Goal: Task Accomplishment & Management: Complete application form

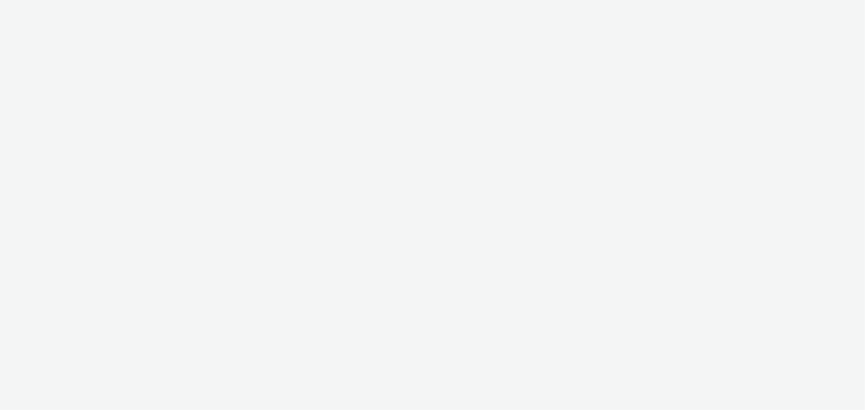
select select "b1b940d3-d05b-48b5-821e-f328c33b988b"
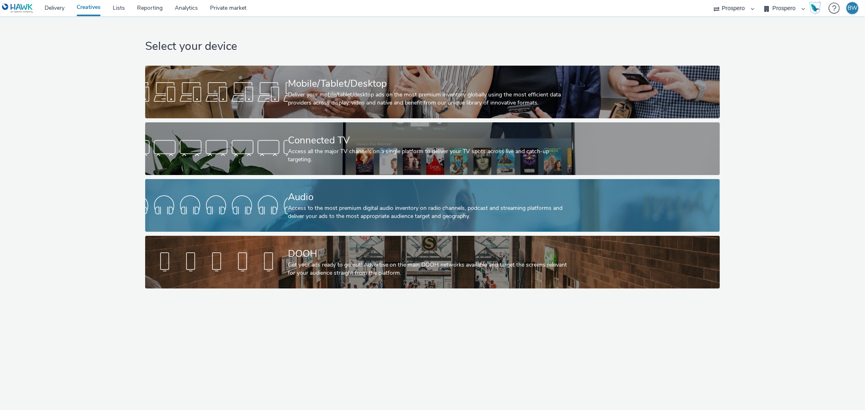
click at [290, 198] on div "Audio" at bounding box center [431, 197] width 286 height 14
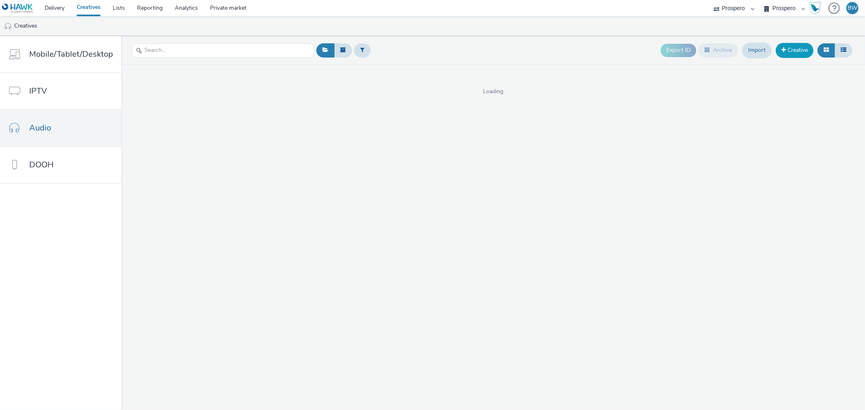
click at [799, 47] on link "Creative" at bounding box center [795, 50] width 38 height 15
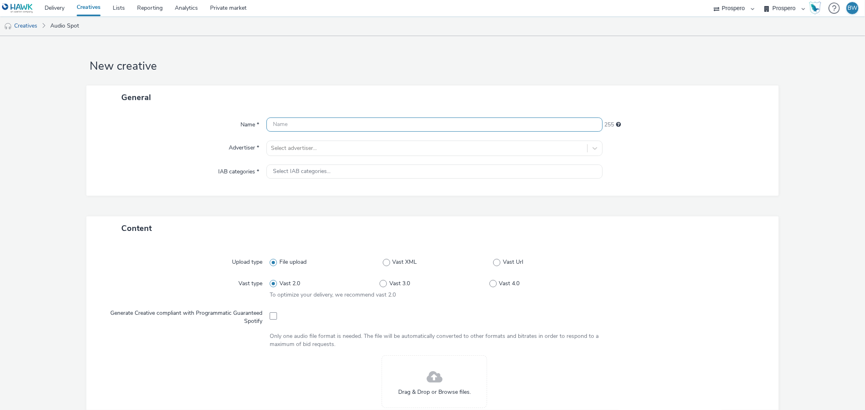
click at [316, 125] on input "text" at bounding box center [434, 125] width 336 height 14
type input "Motorpoint"
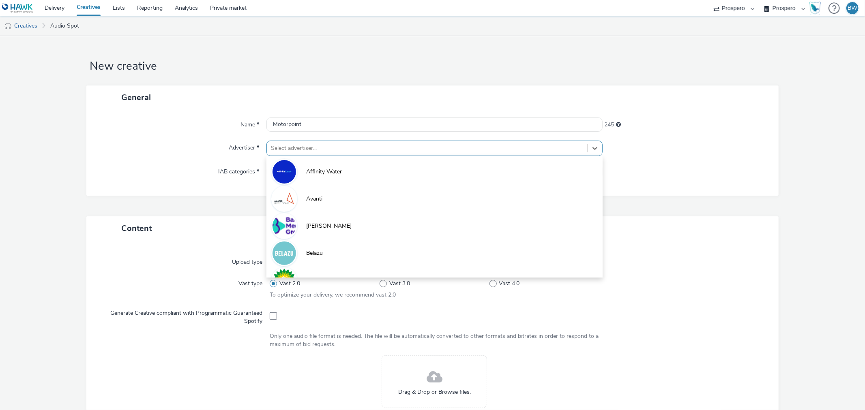
click at [303, 151] on div at bounding box center [427, 149] width 312 height 10
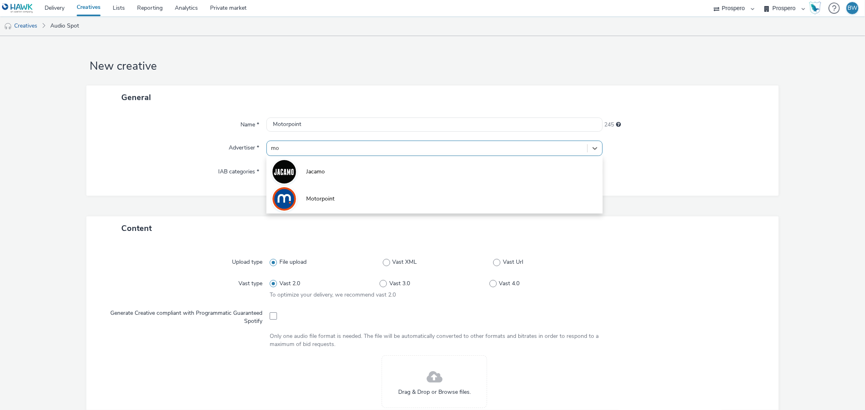
type input "mot"
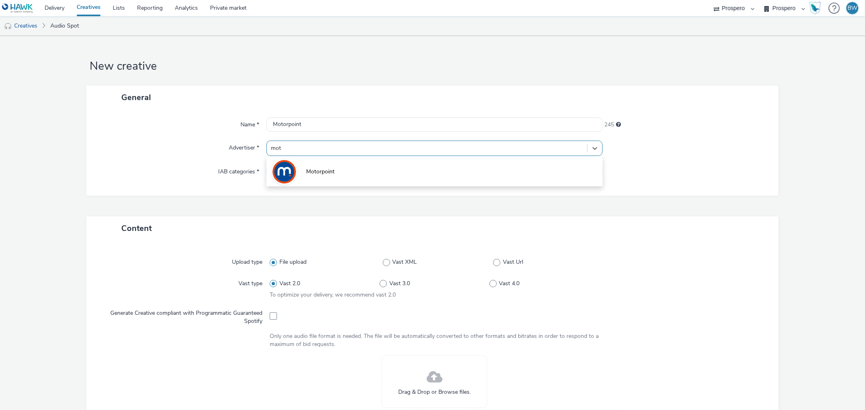
click at [306, 169] on span "Motorpoint" at bounding box center [320, 172] width 28 height 8
type input "[URL][DOMAIN_NAME]"
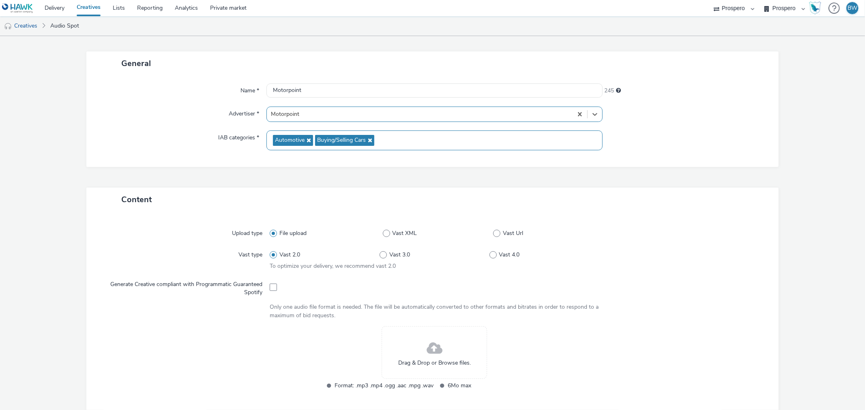
scroll to position [90, 0]
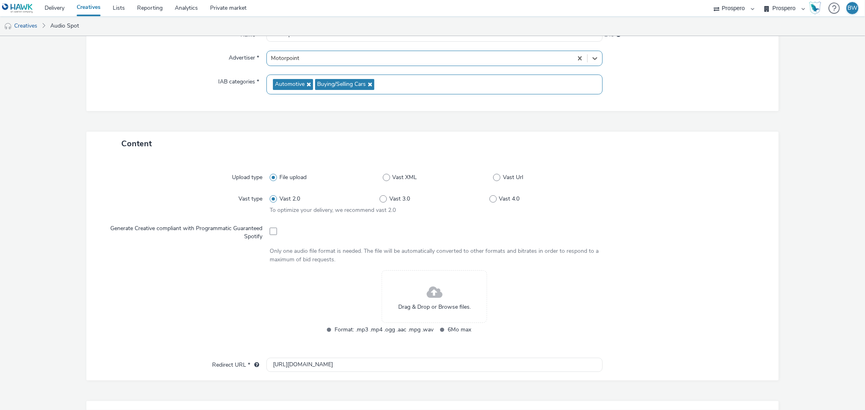
click at [271, 199] on span at bounding box center [273, 199] width 7 height 7
click at [271, 199] on input "Vast 2.0" at bounding box center [272, 198] width 5 height 5
drag, startPoint x: 293, startPoint y: 211, endPoint x: 355, endPoint y: 213, distance: 62.1
click at [353, 213] on span "To optimize your delivery, we recommend vast 2.0" at bounding box center [333, 210] width 126 height 8
click at [355, 213] on span "To optimize your delivery, we recommend vast 2.0" at bounding box center [333, 210] width 126 height 8
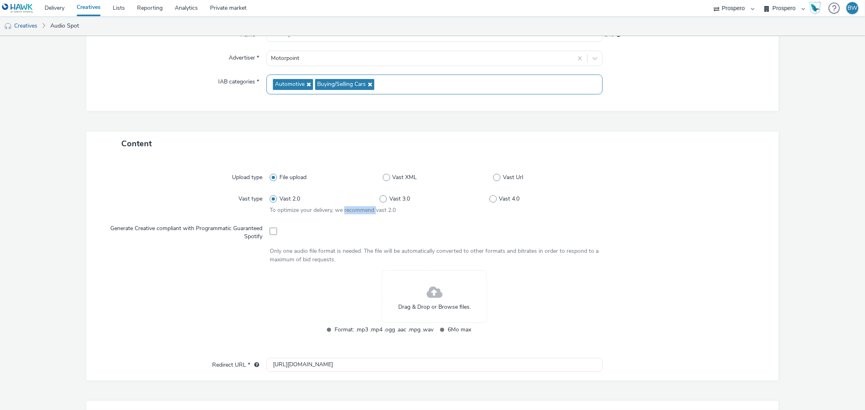
click at [355, 213] on span "To optimize your delivery, we recommend vast 2.0" at bounding box center [333, 210] width 126 height 8
click at [497, 171] on div "File upload Vast XML Vast Url" at bounding box center [434, 177] width 329 height 15
click at [493, 176] on span at bounding box center [496, 177] width 7 height 7
click at [493, 176] on input "Vast Url" at bounding box center [495, 177] width 5 height 5
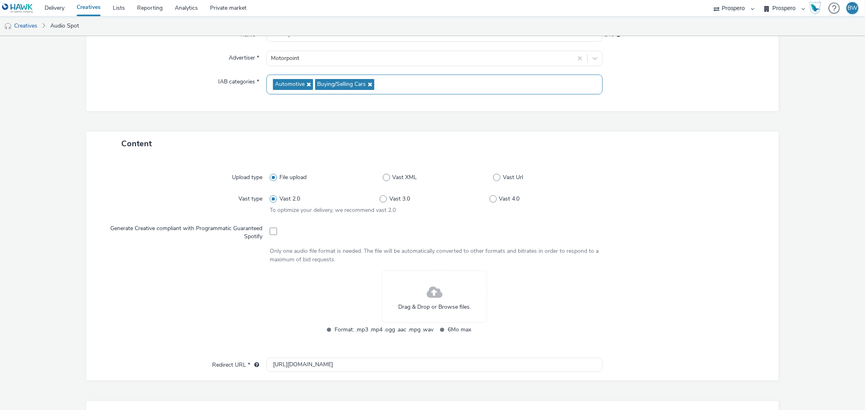
radio input "false"
radio input "true"
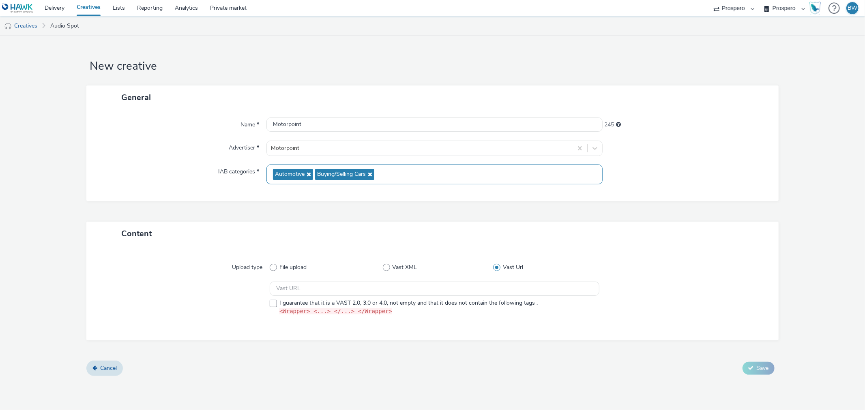
scroll to position [0, 0]
click at [271, 269] on span at bounding box center [273, 267] width 7 height 7
click at [271, 269] on input "File upload" at bounding box center [272, 267] width 5 height 5
radio input "true"
radio input "false"
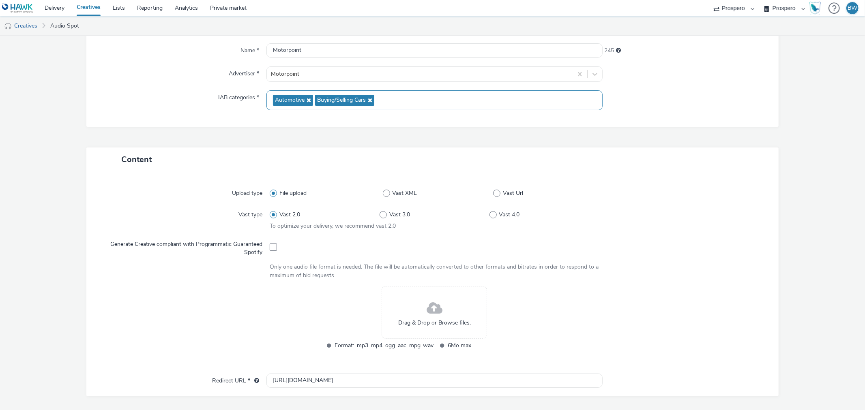
scroll to position [90, 0]
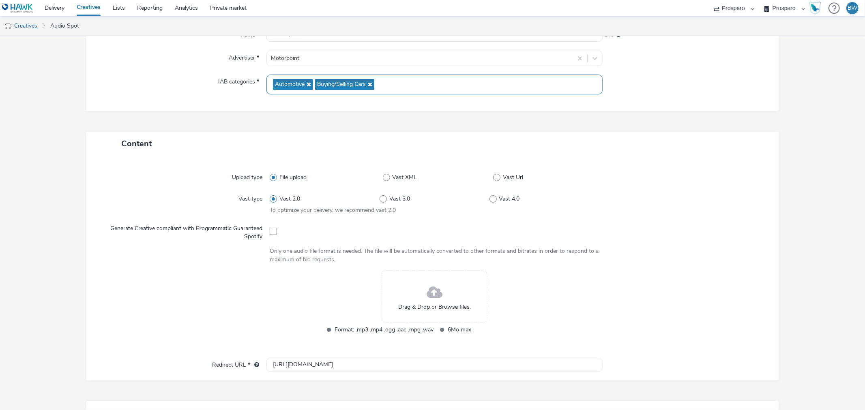
click at [439, 271] on div "Drag & Drop or Browse files." at bounding box center [434, 297] width 105 height 53
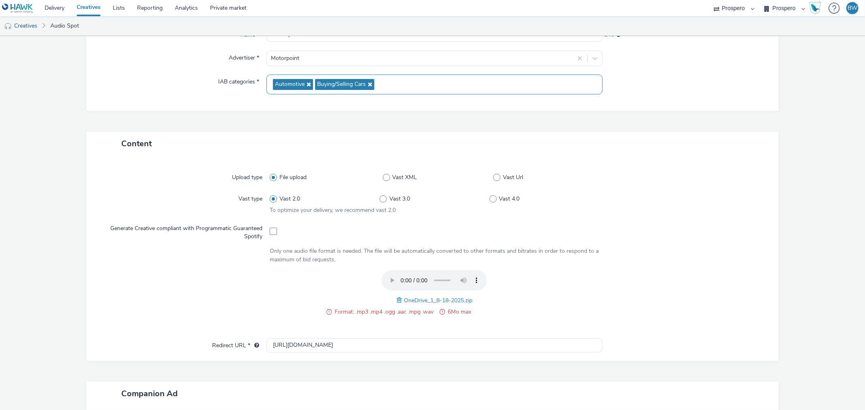
click at [415, 298] on span "OneDrive_1_8-18-2025.zip" at bounding box center [438, 301] width 69 height 8
click at [397, 298] on span at bounding box center [400, 300] width 7 height 9
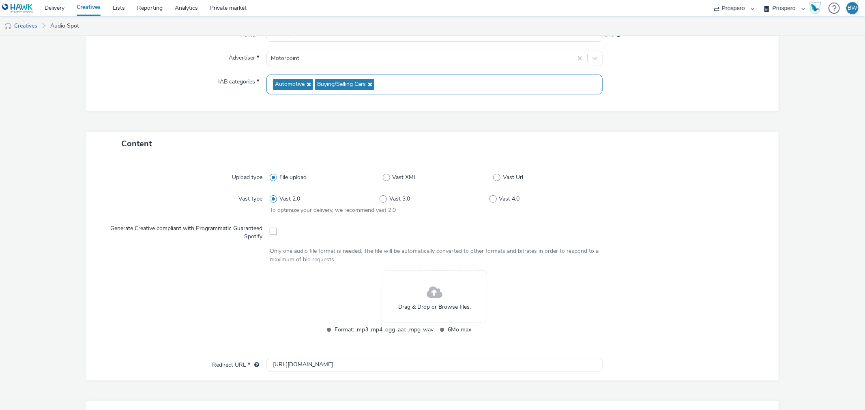
click at [440, 293] on div "Drag & Drop or Browse files." at bounding box center [434, 297] width 105 height 53
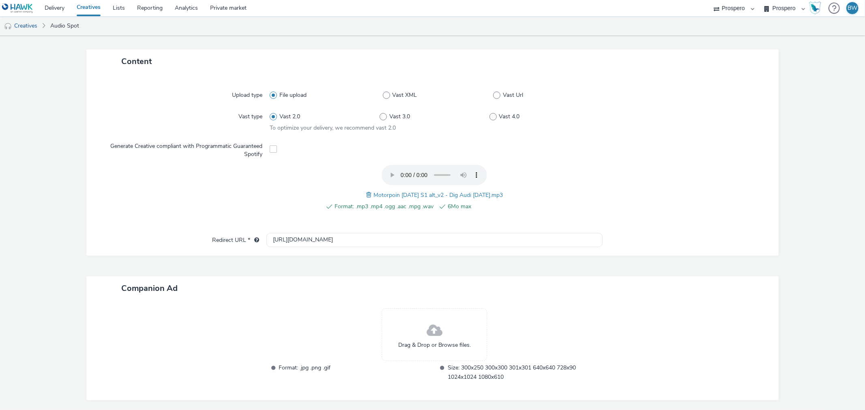
scroll to position [180, 0]
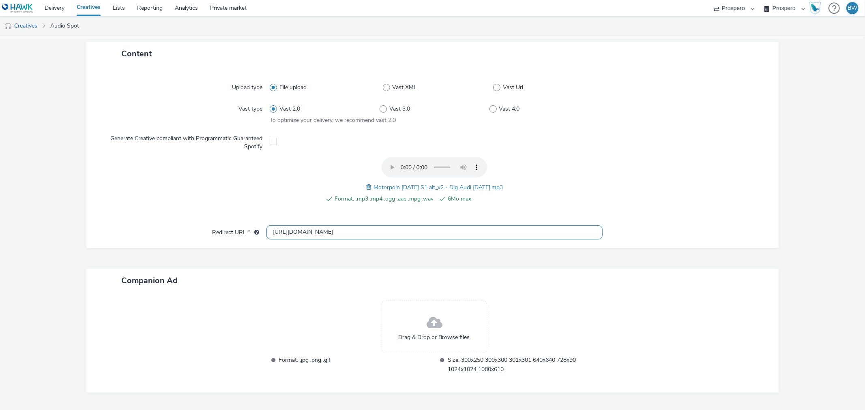
click at [312, 230] on input "[URL][DOMAIN_NAME]" at bounding box center [434, 233] width 336 height 14
click at [185, 215] on div "Upload type File upload Vast XML Vast Url Vast type Vast 2.0 Vast 3.0 Vast 4.0 …" at bounding box center [433, 150] width 676 height 152
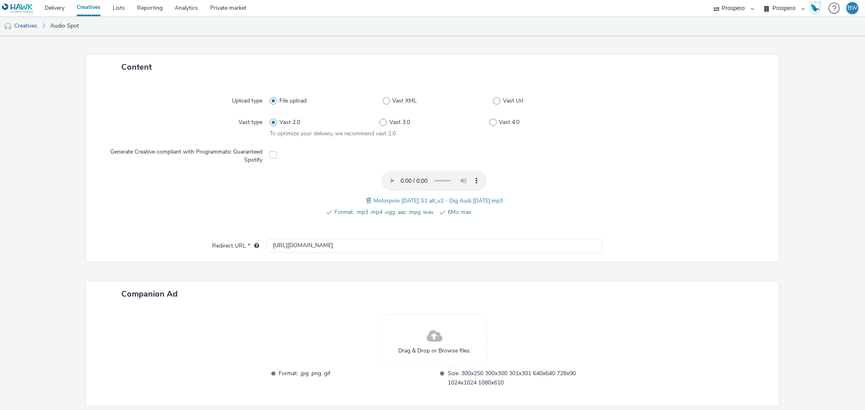
scroll to position [203, 0]
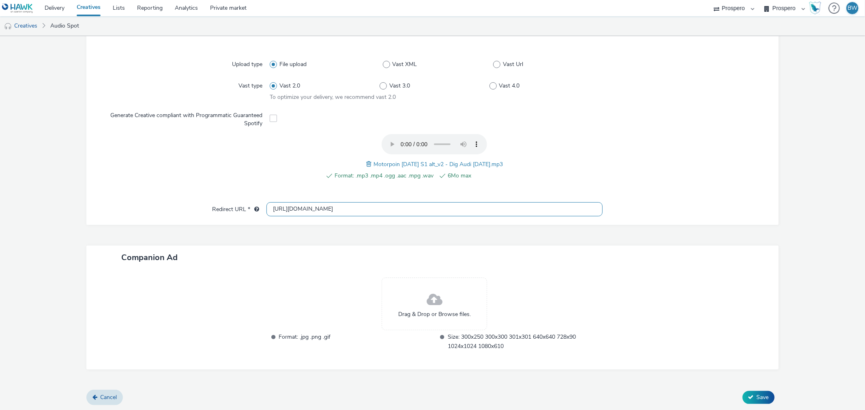
drag, startPoint x: 753, startPoint y: 397, endPoint x: 279, endPoint y: 212, distance: 508.7
click at [279, 212] on form "New creative General Name * Motorpoint 245 Advertiser * Motorpoint IAB categori…" at bounding box center [432, 122] width 865 height 579
click at [279, 212] on input "[URL][DOMAIN_NAME]" at bounding box center [434, 209] width 336 height 14
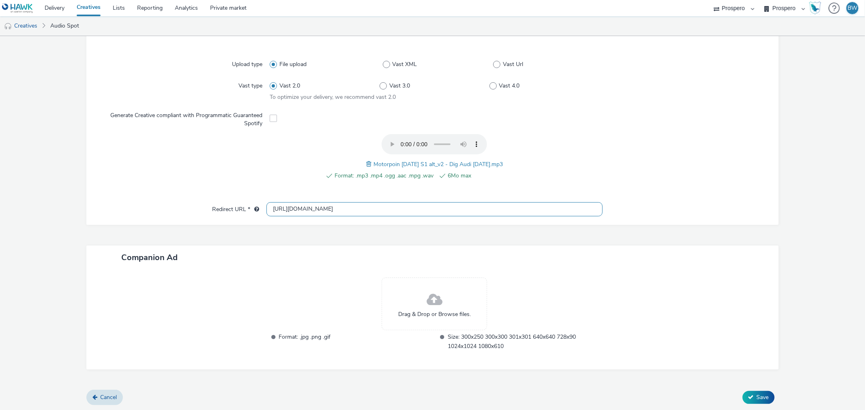
click at [312, 212] on input "[URL][DOMAIN_NAME]" at bounding box center [434, 209] width 336 height 14
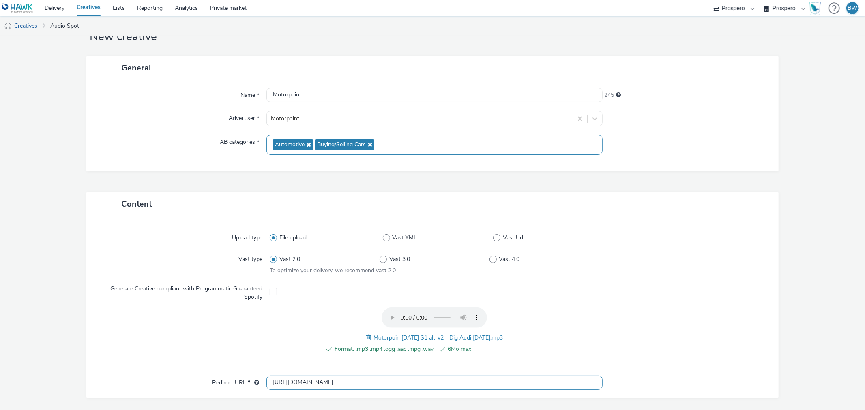
scroll to position [0, 0]
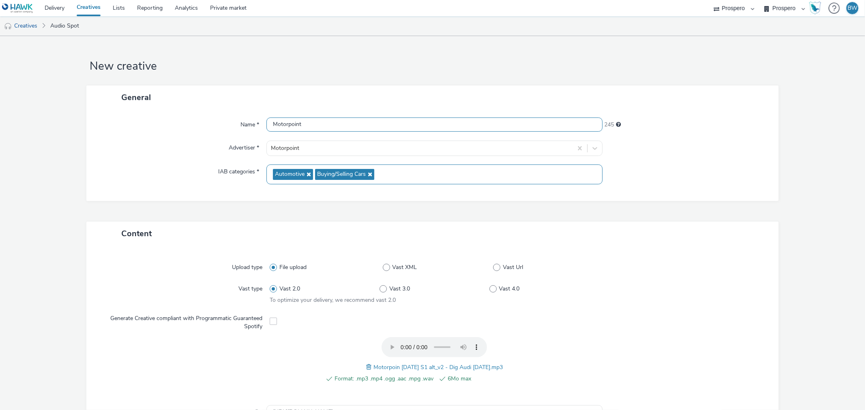
click at [580, 129] on input "Motorpoint" at bounding box center [434, 125] width 336 height 14
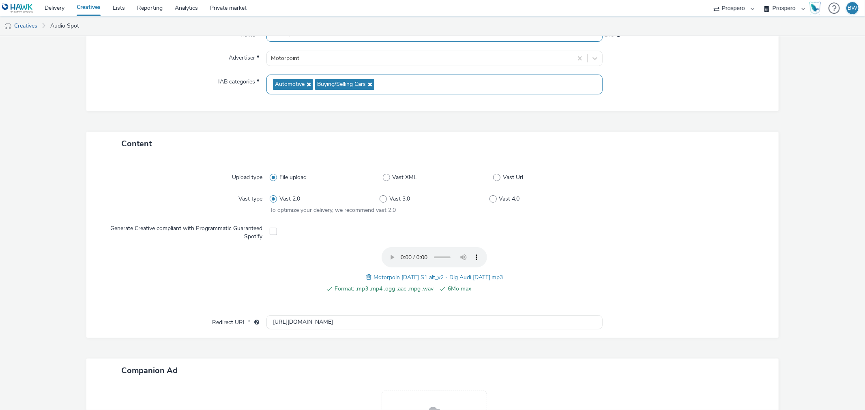
scroll to position [45, 0]
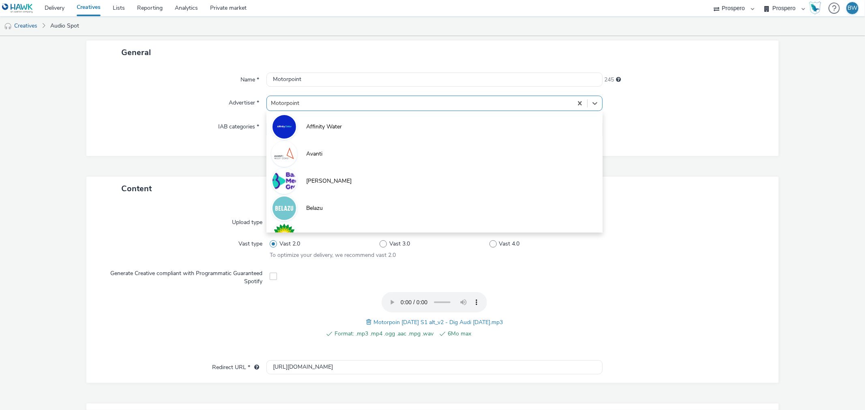
click at [293, 107] on div at bounding box center [419, 104] width 297 height 10
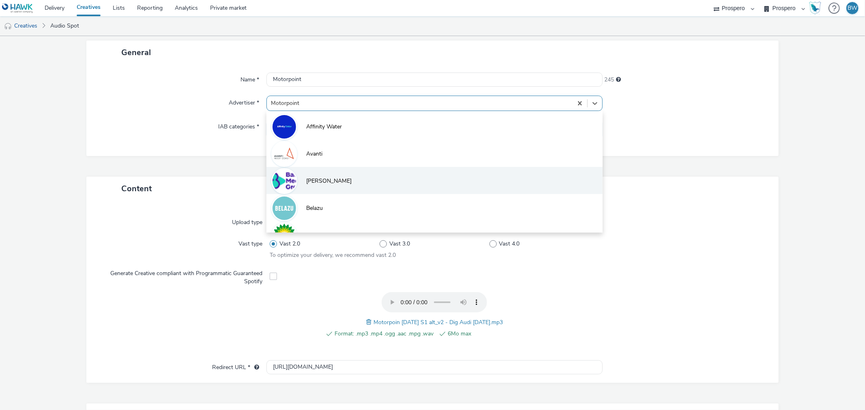
click at [348, 183] on li "[PERSON_NAME]" at bounding box center [434, 180] width 336 height 27
type input "[URL][DOMAIN_NAME]"
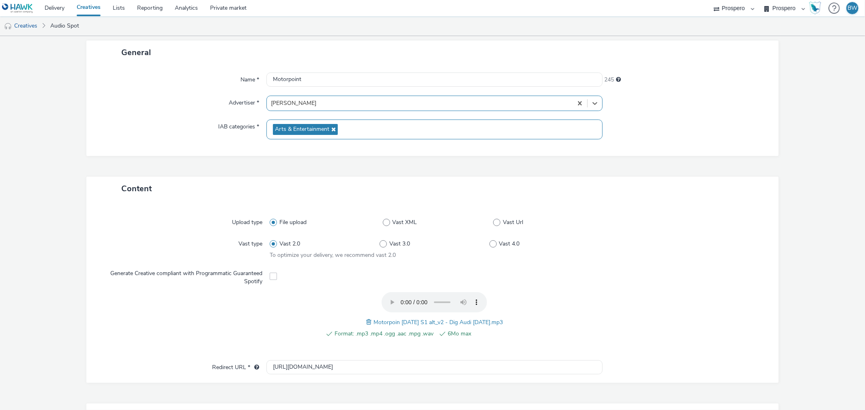
click at [307, 104] on div at bounding box center [419, 104] width 297 height 10
click at [303, 98] on div "[PERSON_NAME]" at bounding box center [419, 103] width 304 height 13
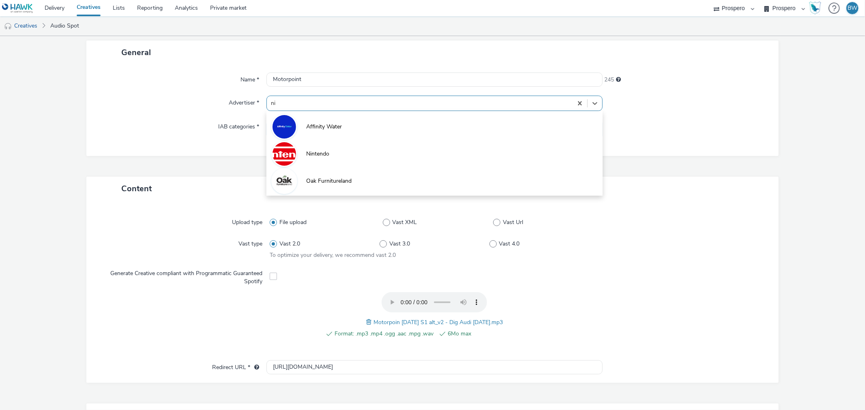
type input "nin"
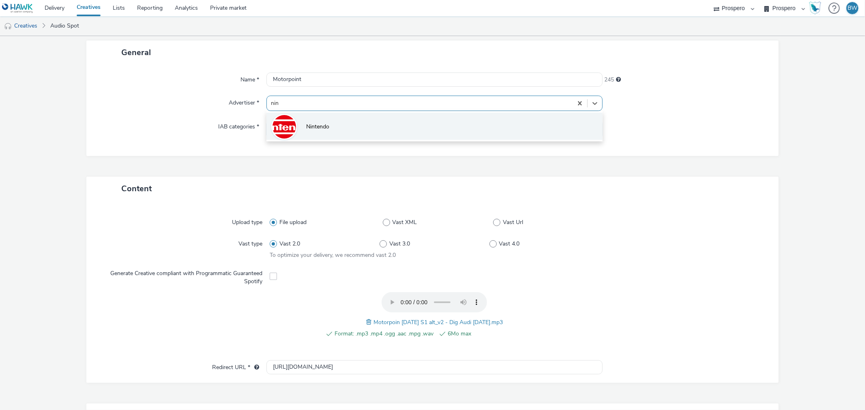
click at [314, 122] on li "Nintendo" at bounding box center [434, 126] width 336 height 27
type input "[URL][DOMAIN_NAME]"
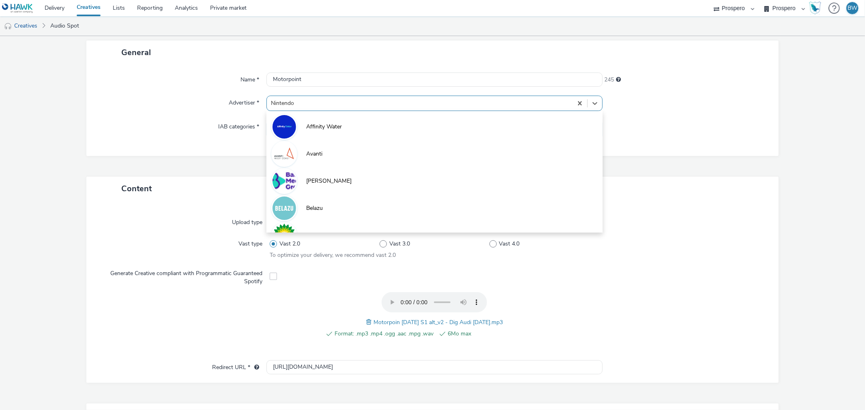
click at [317, 103] on div at bounding box center [419, 104] width 297 height 10
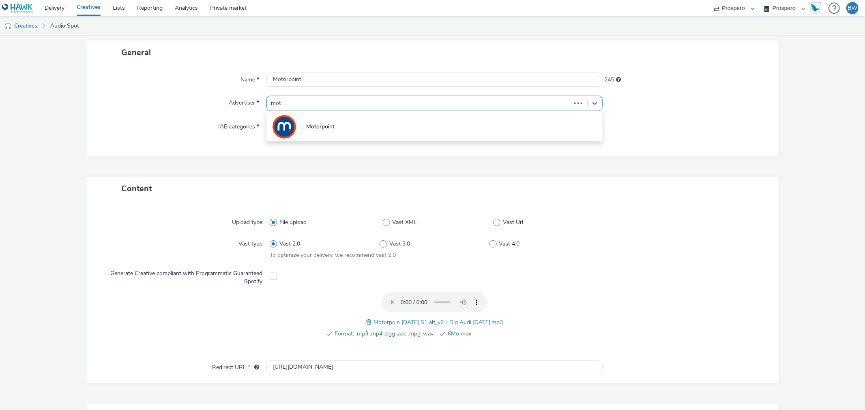
type input "moto"
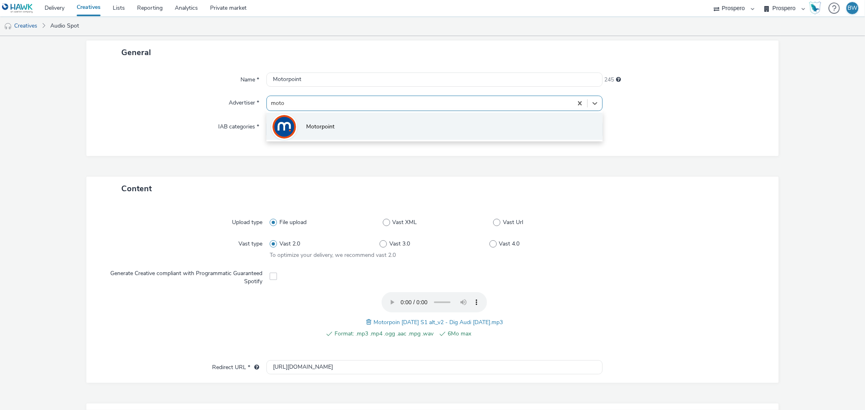
click at [307, 131] on span "Motorpoint" at bounding box center [320, 127] width 28 height 8
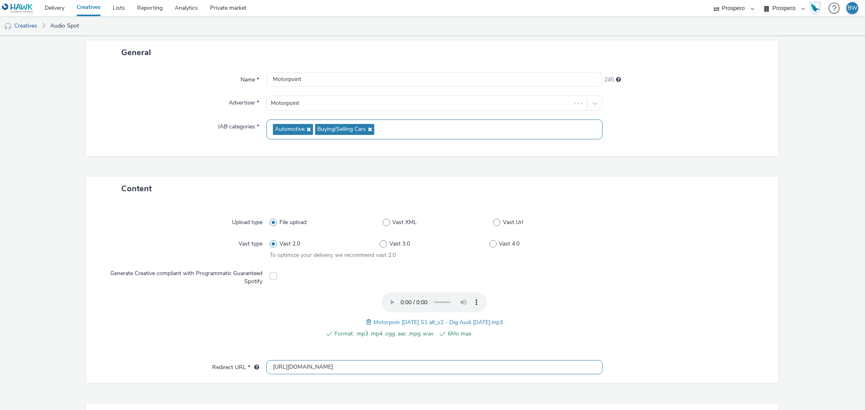
drag, startPoint x: 314, startPoint y: 363, endPoint x: 244, endPoint y: 365, distance: 69.8
click at [244, 365] on div "Redirect URL * [URL][DOMAIN_NAME]" at bounding box center [433, 368] width 676 height 15
paste input "s://[DOMAIN_NAME][URL]"
type input "[URL][DOMAIN_NAME]"
click at [199, 343] on div at bounding box center [185, 319] width 169 height 55
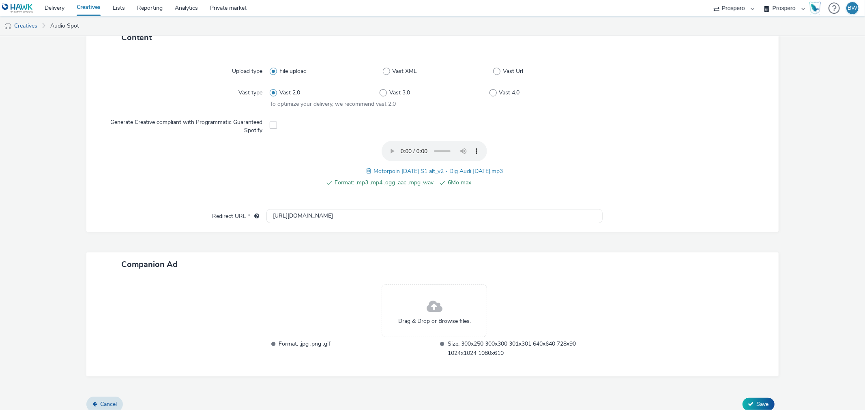
scroll to position [203, 0]
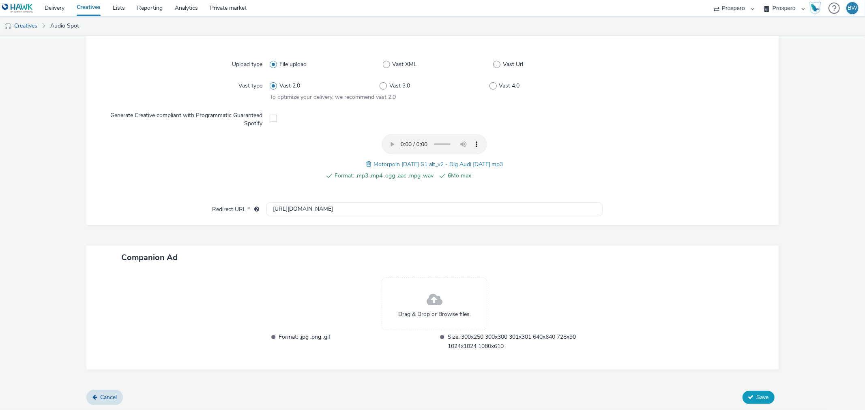
click at [757, 400] on span "Save" at bounding box center [763, 398] width 12 height 8
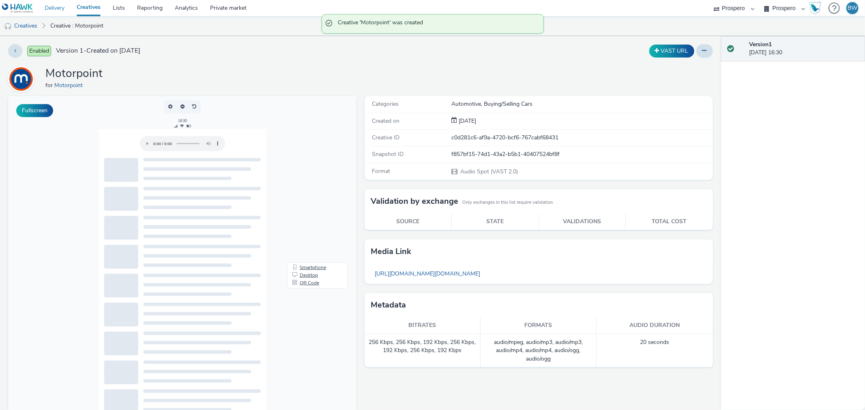
click at [52, 7] on link "Delivery" at bounding box center [55, 8] width 32 height 16
